Goal: Use online tool/utility

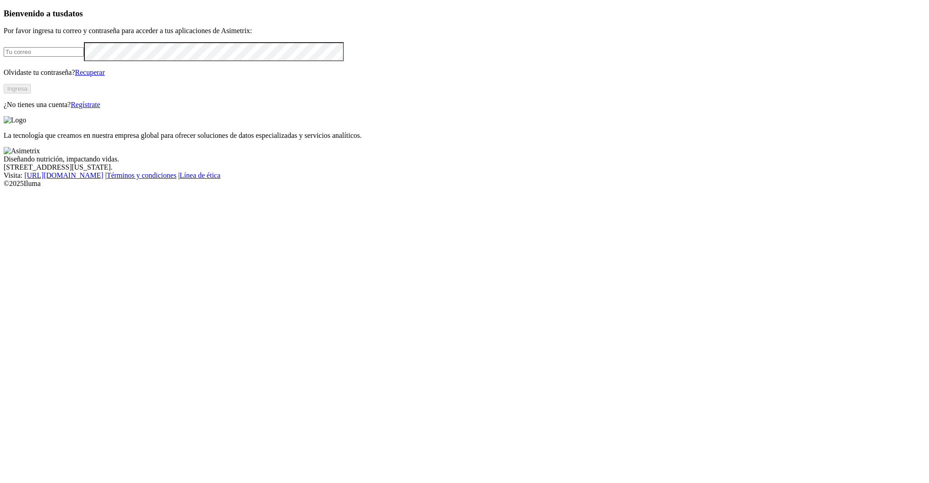
type input "[PERSON_NAME][EMAIL_ADDRESS][PERSON_NAME][DOMAIN_NAME]"
click at [31, 93] on button "Ingresa" at bounding box center [17, 89] width 27 height 10
